Goal: Task Accomplishment & Management: Use online tool/utility

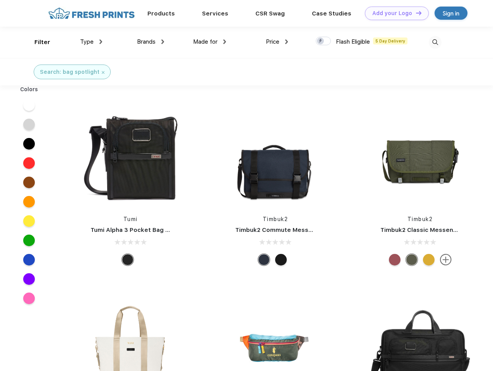
click at [394, 13] on link "Add your Logo Design Tool" at bounding box center [397, 14] width 64 height 14
click at [0, 0] on div "Design Tool" at bounding box center [0, 0] width 0 height 0
click at [415, 13] on link "Add your Logo Design Tool" at bounding box center [397, 14] width 64 height 14
click at [37, 42] on div "Filter" at bounding box center [42, 42] width 16 height 9
click at [91, 42] on span "Type" at bounding box center [87, 41] width 14 height 7
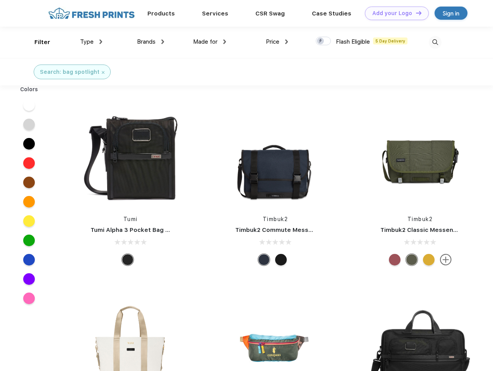
click at [151, 42] on span "Brands" at bounding box center [146, 41] width 19 height 7
click at [210, 42] on span "Made for" at bounding box center [205, 41] width 24 height 7
click at [277, 42] on span "Price" at bounding box center [273, 41] width 14 height 7
click at [323, 41] on div at bounding box center [323, 41] width 15 height 9
click at [321, 41] on input "checkbox" at bounding box center [318, 38] width 5 height 5
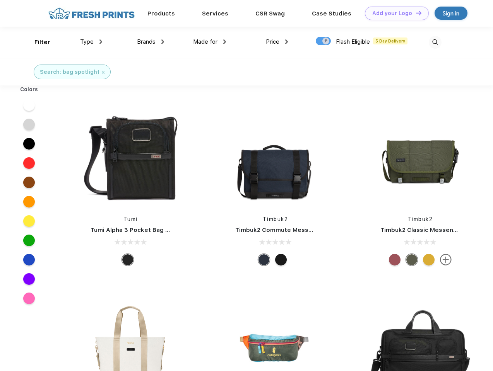
click at [435, 42] on img at bounding box center [435, 42] width 13 height 13
